Goal: Task Accomplishment & Management: Use online tool/utility

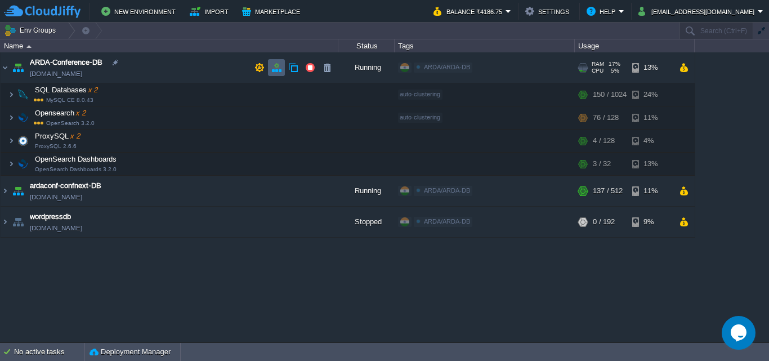
click at [275, 70] on button "button" at bounding box center [276, 67] width 10 height 10
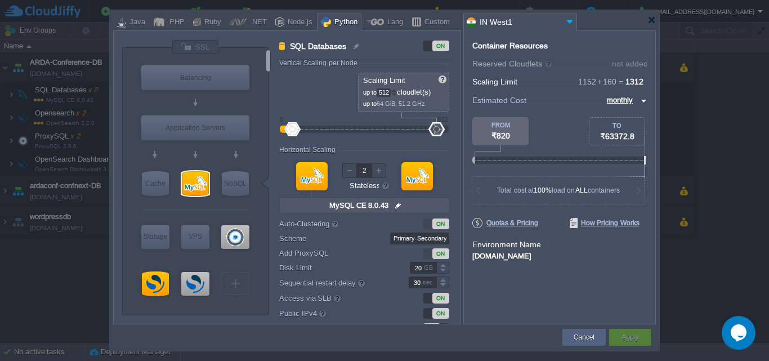
scroll to position [37, 0]
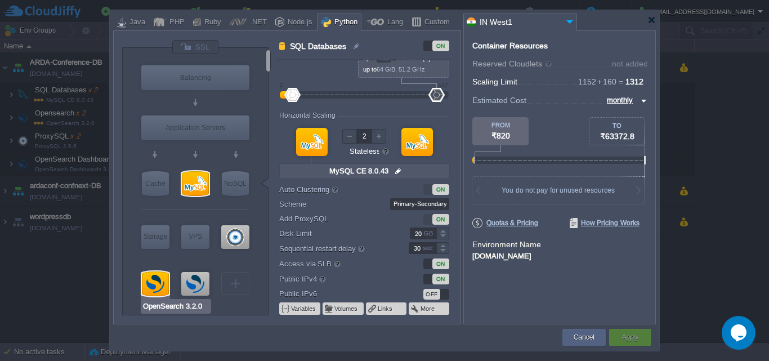
click at [160, 281] on div at bounding box center [155, 283] width 27 height 25
type input "Opensearch"
type input "64"
type input "OpenSearch 3.2.0"
type input "null"
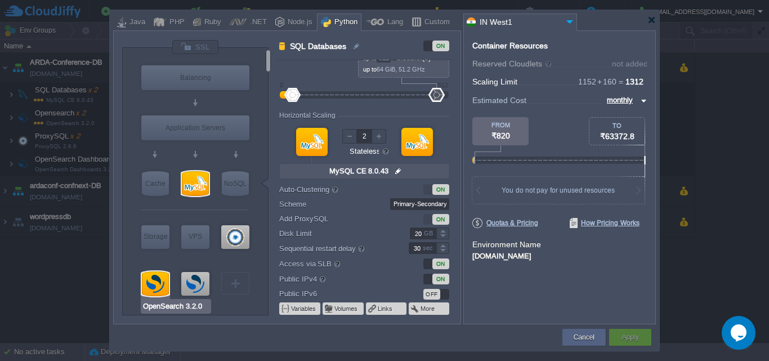
type input "Oracle OpenJDK..."
type input "Stateful"
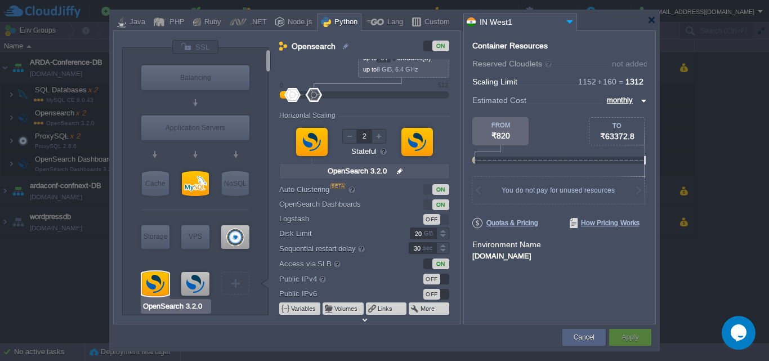
scroll to position [0, 0]
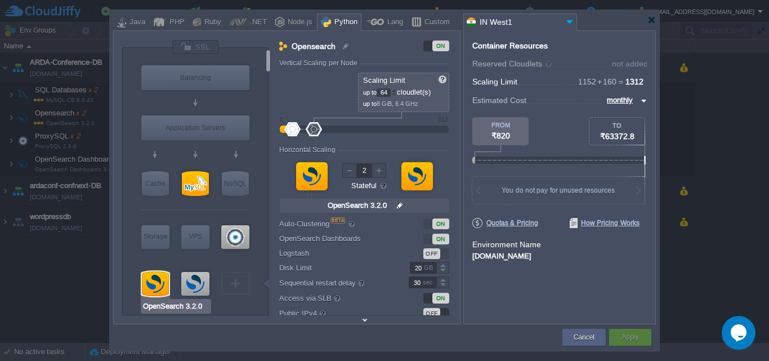
type input "OpenSearch Dashbo..."
click at [437, 256] on div "OFF" at bounding box center [431, 253] width 17 height 11
drag, startPoint x: 438, startPoint y: 256, endPoint x: 449, endPoint y: 256, distance: 10.7
click at [449, 256] on div "OFF" at bounding box center [436, 253] width 26 height 11
click at [442, 256] on div "OFF" at bounding box center [436, 253] width 26 height 11
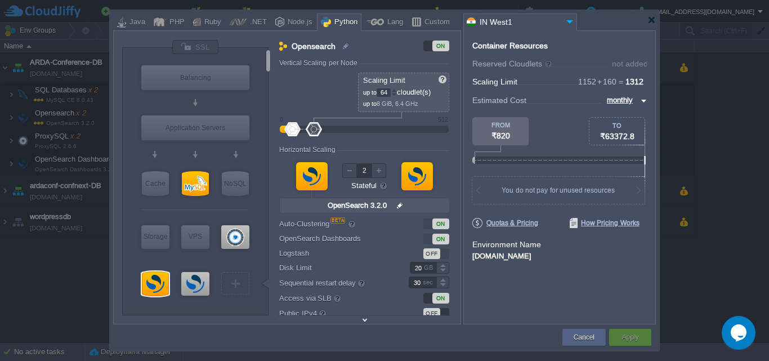
click at [442, 256] on div "OFF" at bounding box center [436, 253] width 26 height 11
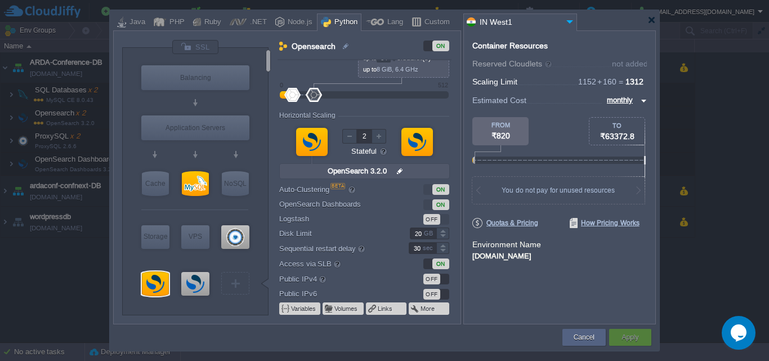
click at [450, 218] on form "Vertical Scaling per Node Reserved 0 cloudlet(s) 0 MiB, 0 MHz Scaling Limit up …" at bounding box center [369, 191] width 181 height 265
click at [444, 218] on div "OFF" at bounding box center [436, 219] width 26 height 11
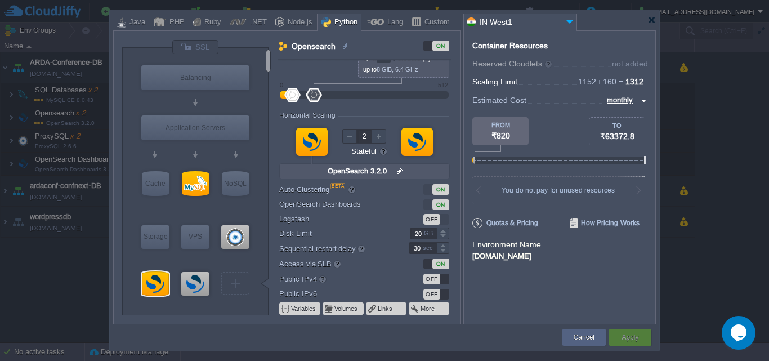
click at [444, 218] on div "OFF" at bounding box center [436, 219] width 26 height 11
drag, startPoint x: 435, startPoint y: 218, endPoint x: 446, endPoint y: 218, distance: 11.8
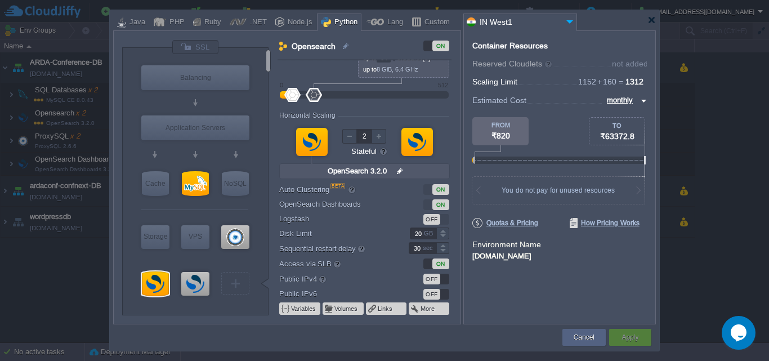
click at [446, 218] on div "OFF" at bounding box center [436, 219] width 26 height 11
drag, startPoint x: 434, startPoint y: 216, endPoint x: 443, endPoint y: 216, distance: 9.0
click at [443, 216] on div "OFF" at bounding box center [436, 219] width 26 height 11
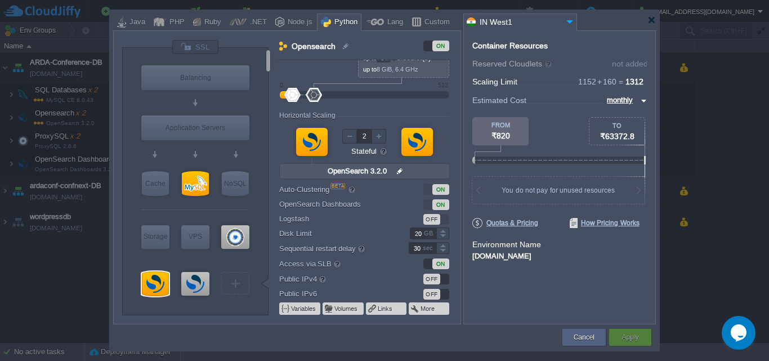
click at [443, 216] on div "OFF" at bounding box center [436, 219] width 26 height 11
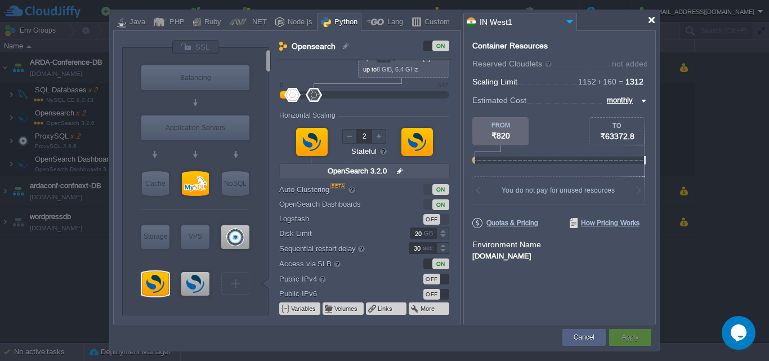
click at [650, 20] on div at bounding box center [651, 20] width 8 height 8
